Goal: Transaction & Acquisition: Book appointment/travel/reservation

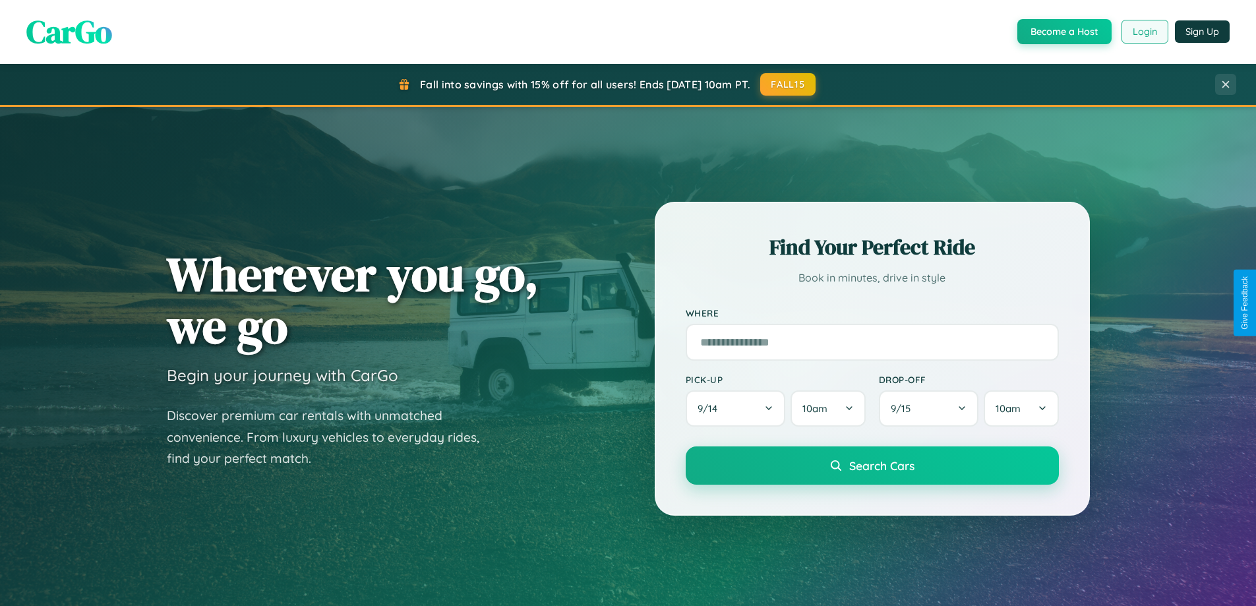
click at [1144, 32] on button "Login" at bounding box center [1145, 32] width 47 height 24
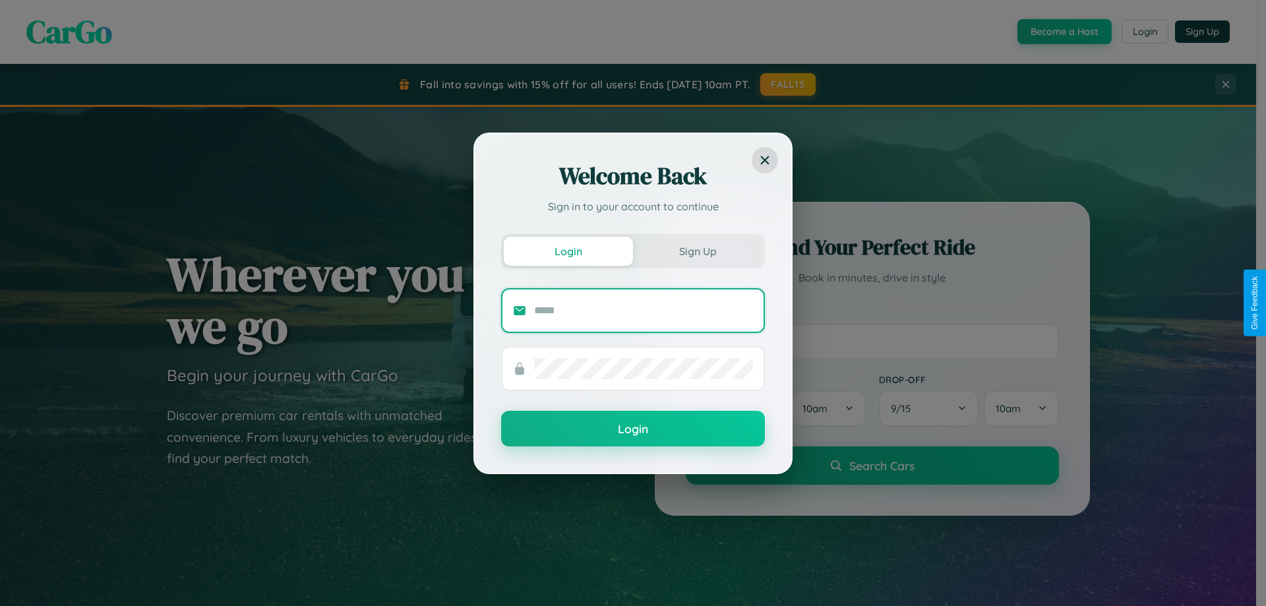
click at [644, 310] on input "text" at bounding box center [643, 310] width 219 height 21
type input "**********"
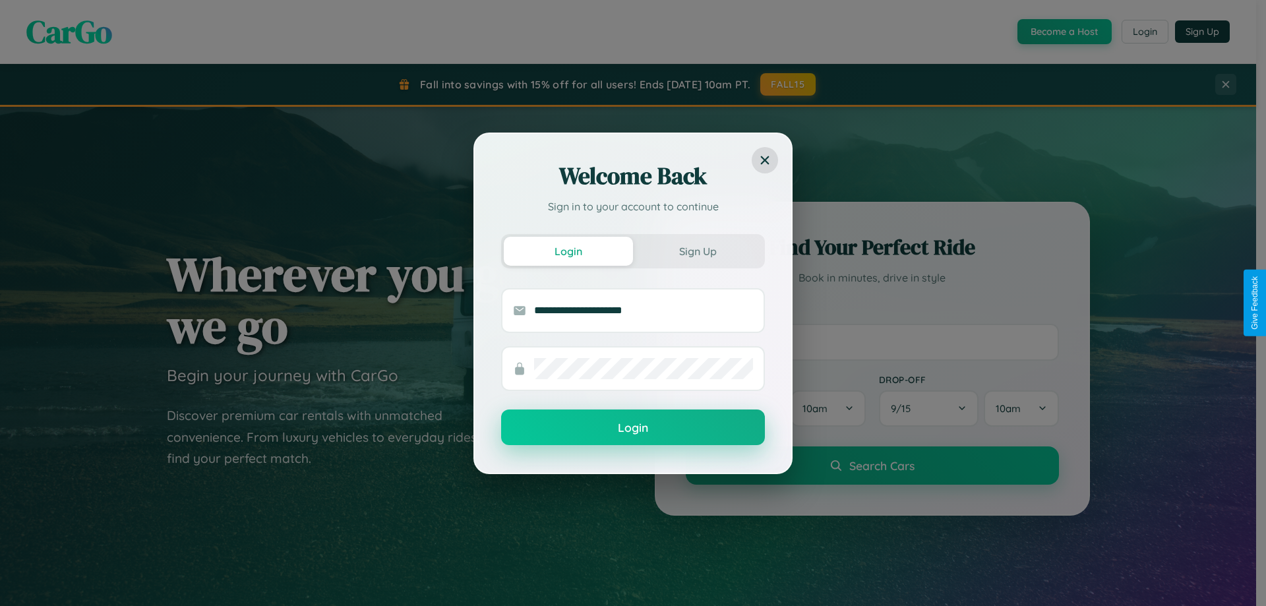
click at [633, 428] on button "Login" at bounding box center [633, 428] width 264 height 36
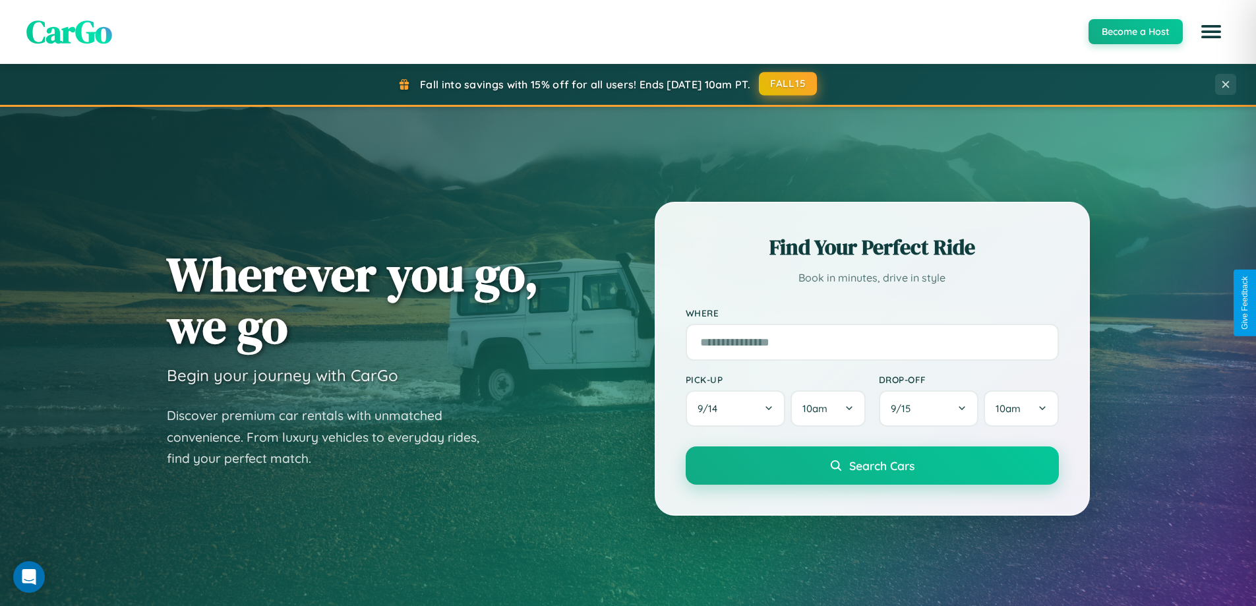
click at [789, 84] on button "FALL15" at bounding box center [788, 84] width 58 height 24
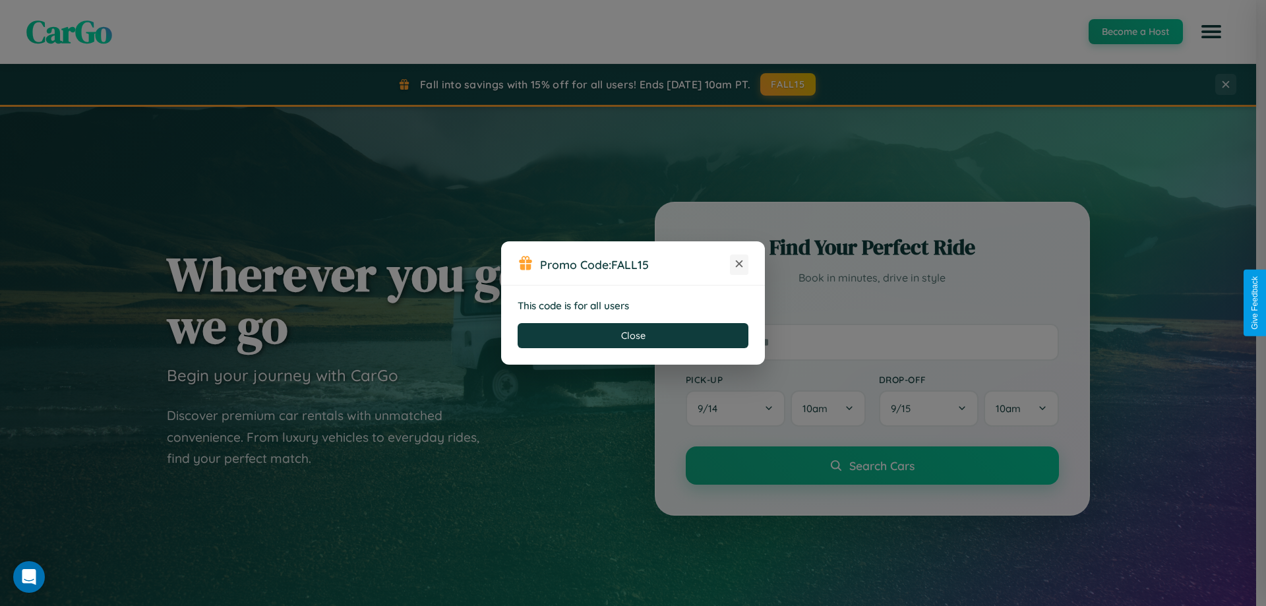
click at [739, 264] on icon at bounding box center [739, 263] width 13 height 13
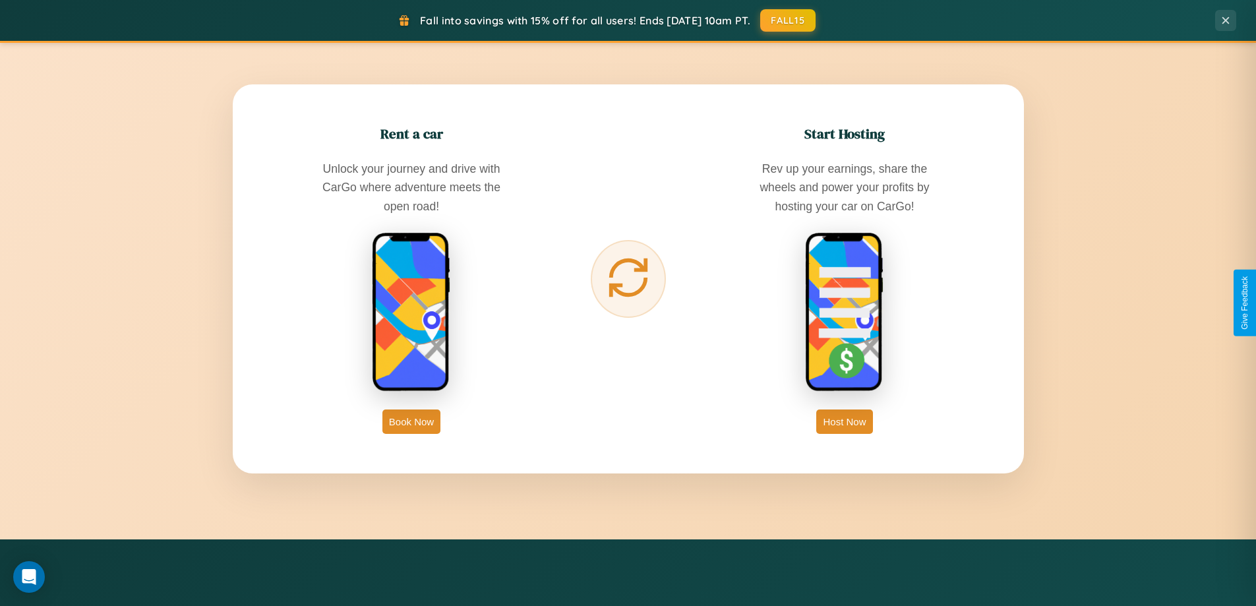
scroll to position [2119, 0]
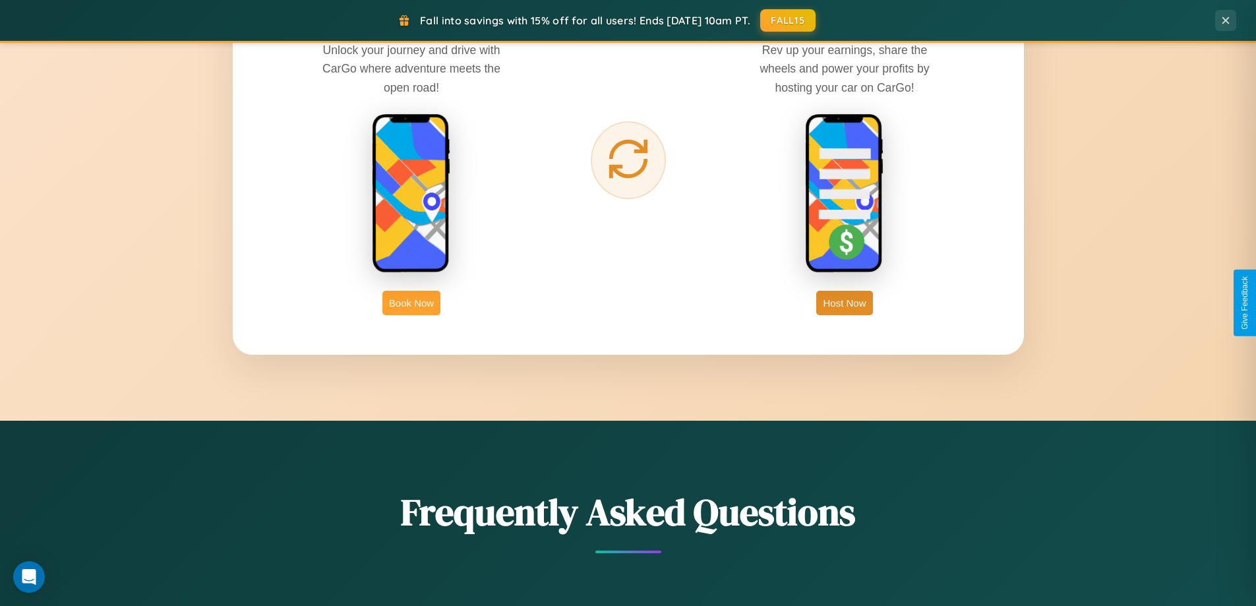
click at [412, 303] on button "Book Now" at bounding box center [412, 303] width 58 height 24
